Goal: Transaction & Acquisition: Purchase product/service

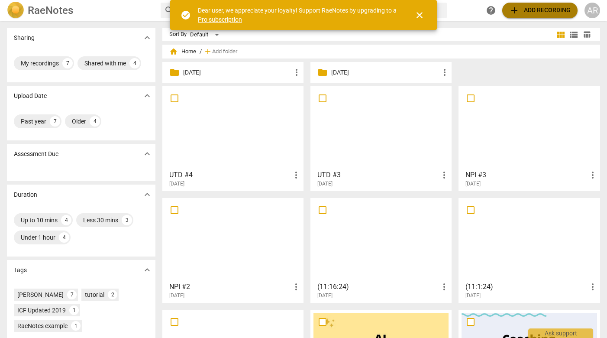
click at [548, 6] on span "add Add recording" at bounding box center [540, 10] width 62 height 10
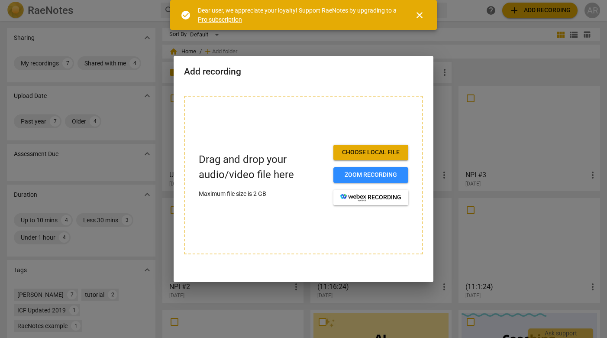
click at [376, 145] on button "Choose local file" at bounding box center [371, 153] width 75 height 16
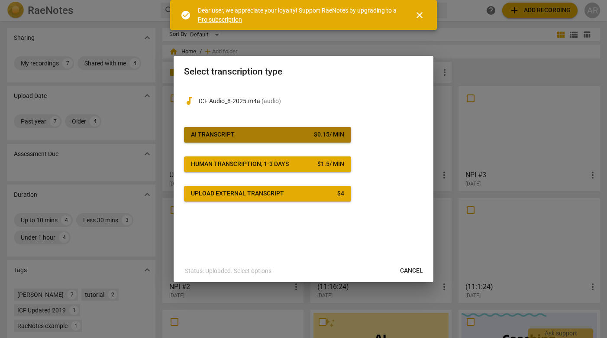
click at [262, 136] on span "AI Transcript $ 0.15 / min" at bounding box center [267, 134] width 153 height 9
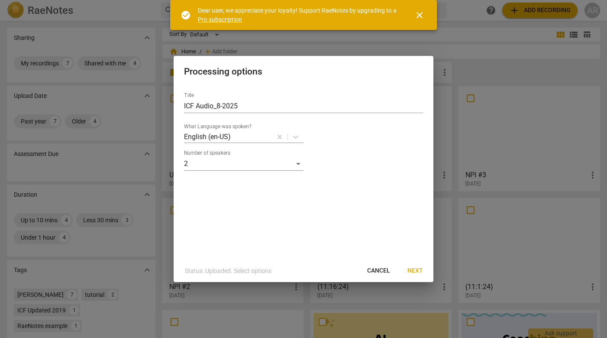
click at [415, 272] on span "Next" at bounding box center [416, 270] width 16 height 9
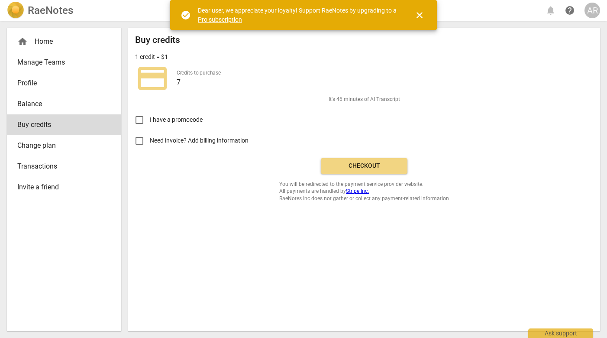
click at [353, 162] on span "Checkout" at bounding box center [364, 166] width 73 height 9
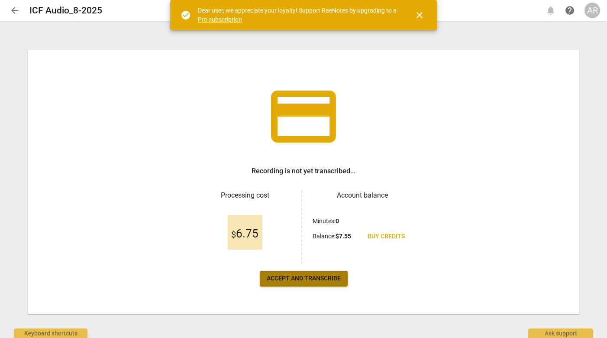
click at [297, 282] on span "Accept and transcribe" at bounding box center [304, 278] width 74 height 9
